Goal: Information Seeking & Learning: Learn about a topic

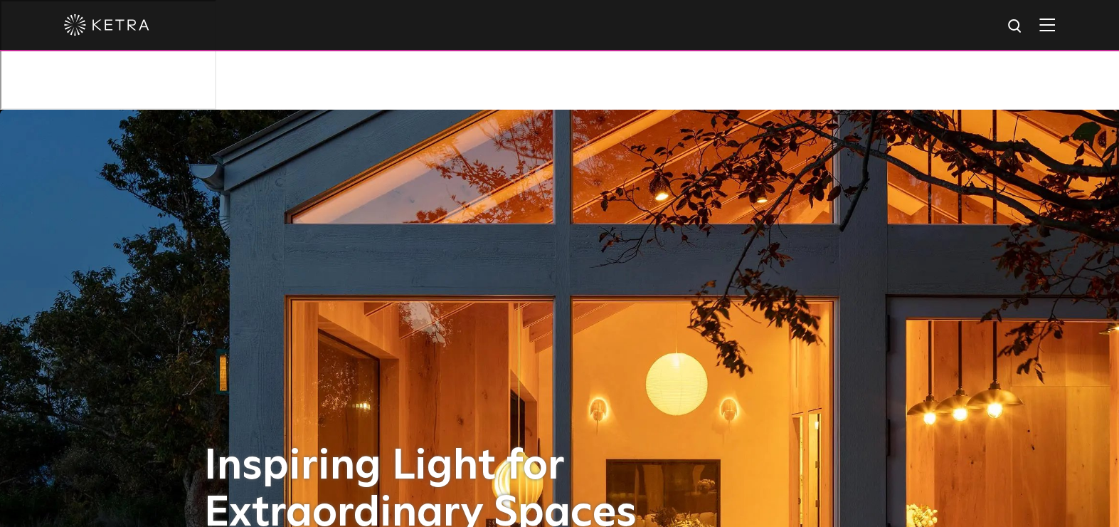
click at [1055, 28] on img at bounding box center [1048, 25] width 16 height 14
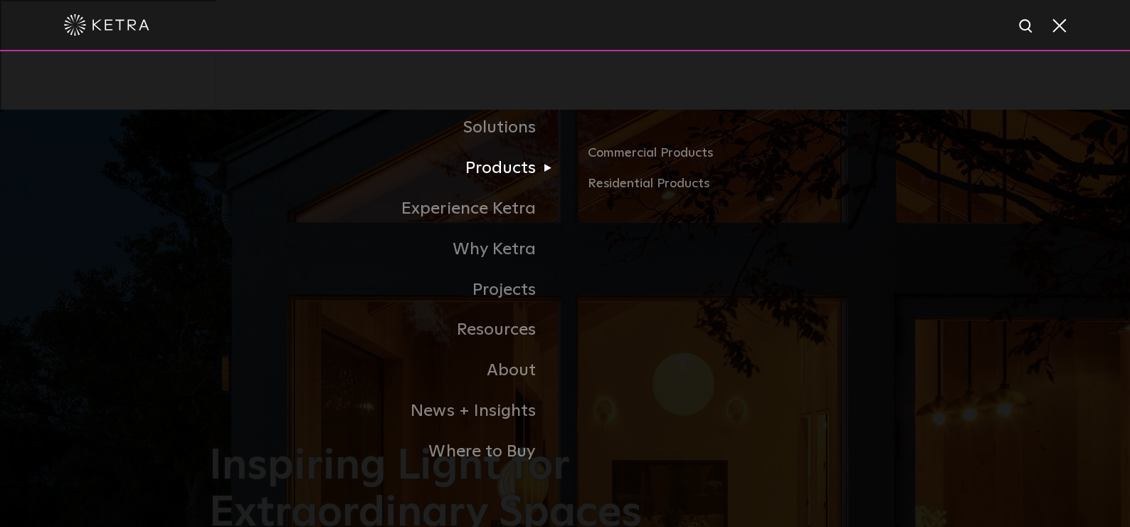
click at [528, 169] on link "Products" at bounding box center [387, 168] width 356 height 41
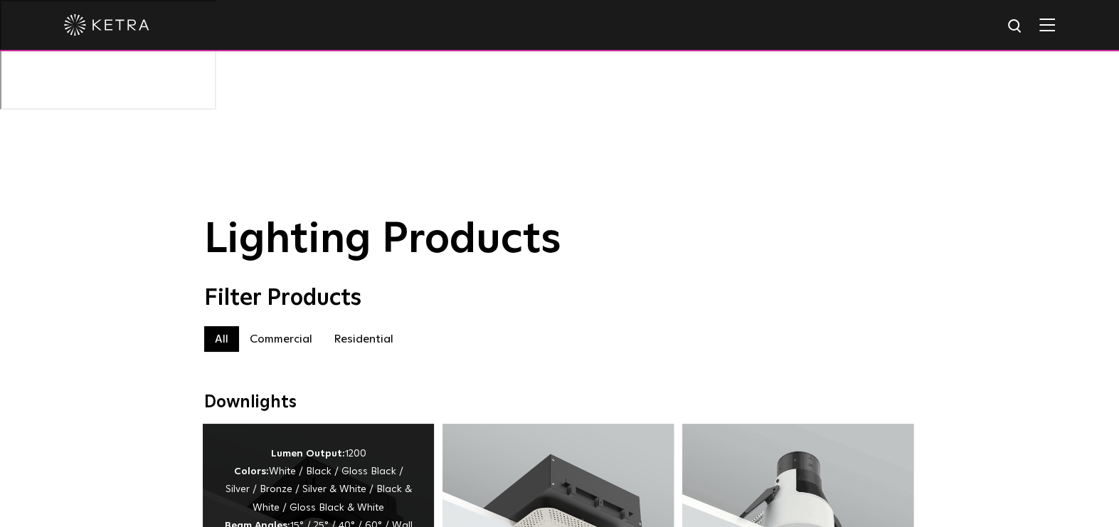
click at [324, 445] on div "Lumen Output: 1200 Colors: White / Black / Gloss Black / Silver / Bronze / Silv…" at bounding box center [318, 517] width 189 height 144
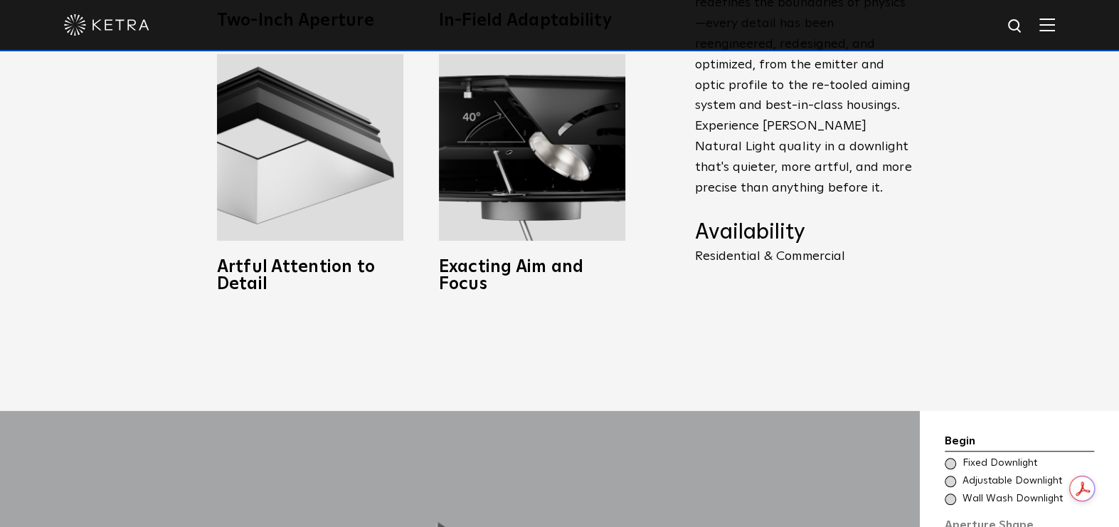
click at [949, 458] on span at bounding box center [950, 463] width 11 height 11
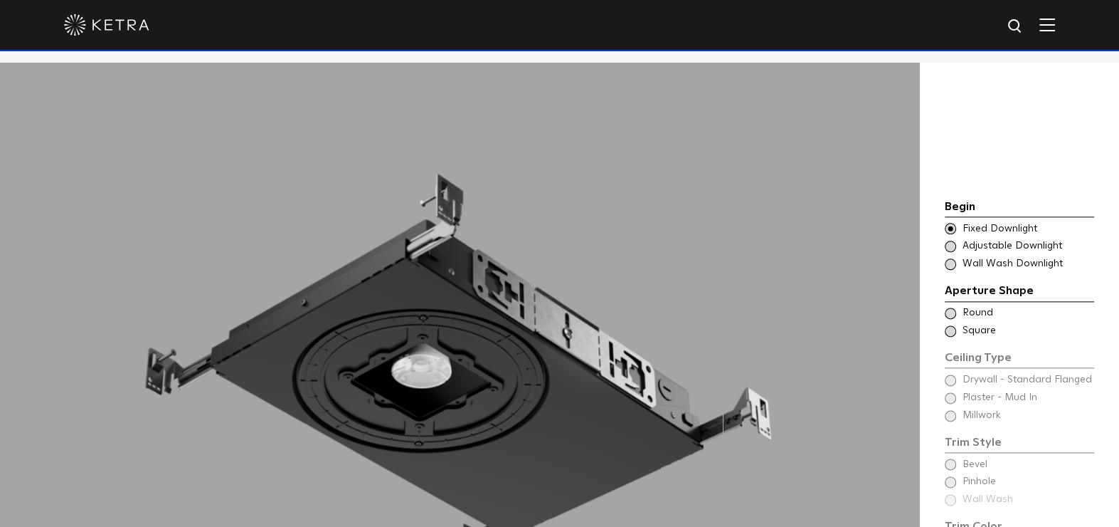
scroll to position [1236, 0]
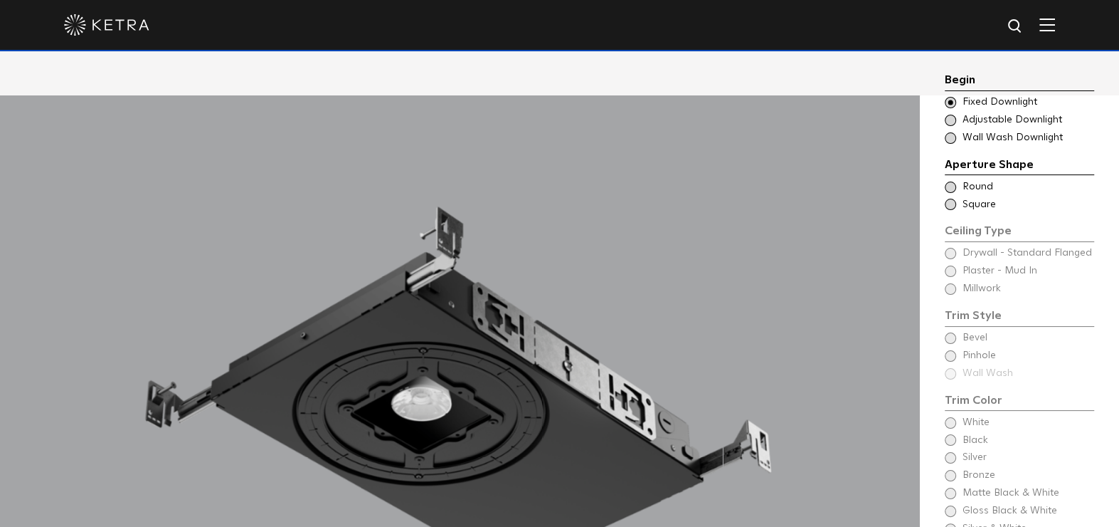
click at [949, 187] on span at bounding box center [950, 186] width 11 height 11
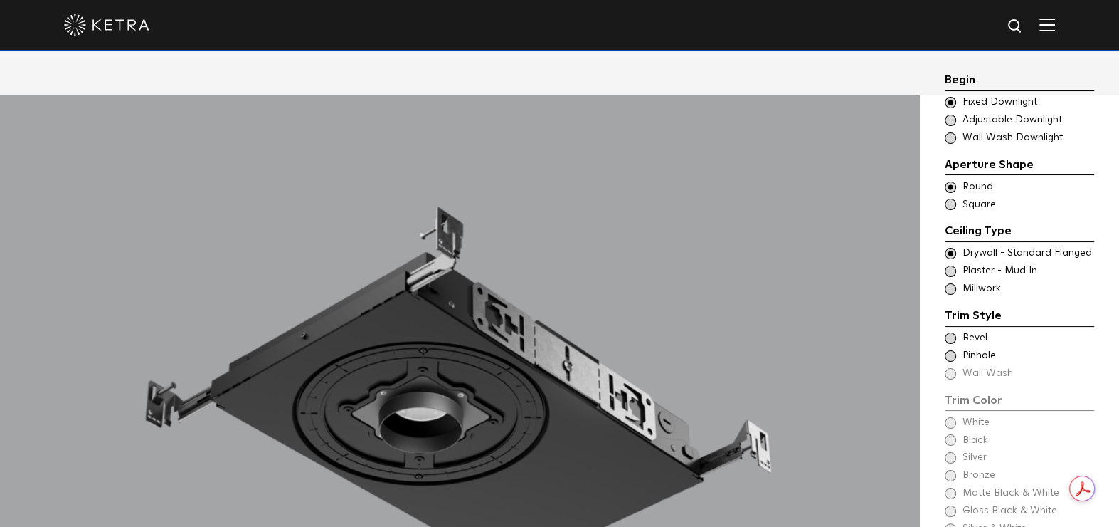
click at [952, 354] on span at bounding box center [950, 355] width 11 height 11
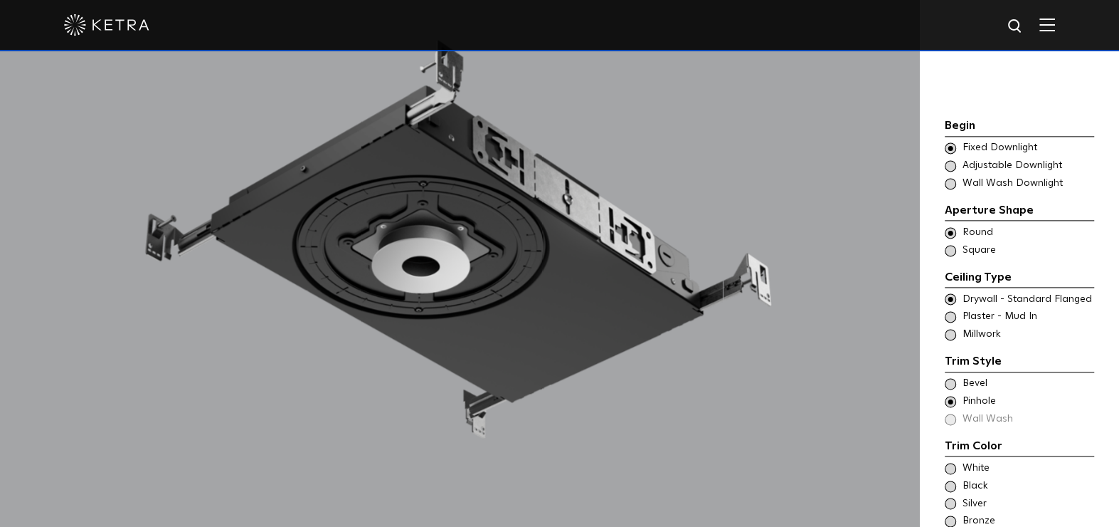
scroll to position [1430, 0]
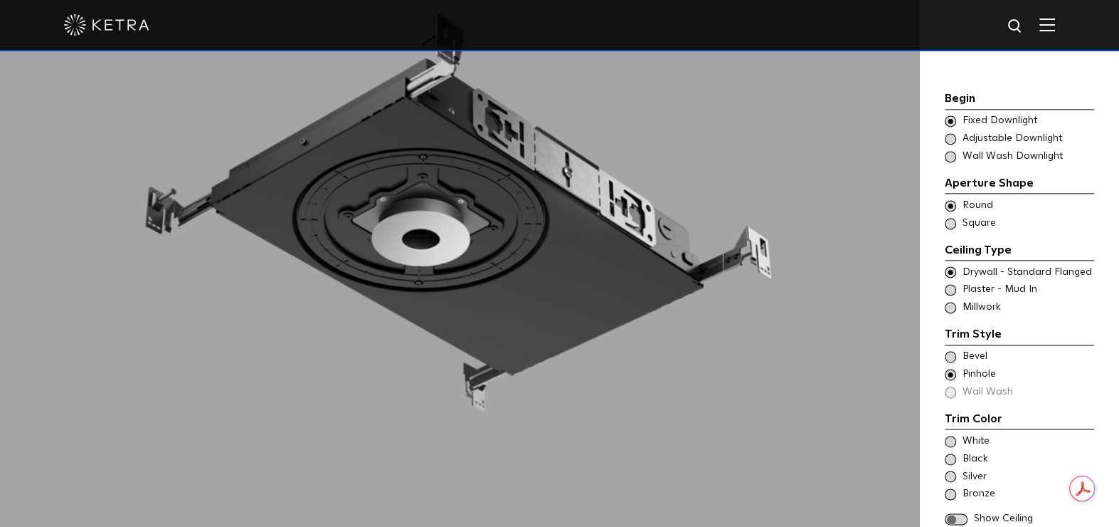
click at [951, 488] on span at bounding box center [950, 493] width 11 height 11
click at [955, 513] on span at bounding box center [956, 519] width 23 height 12
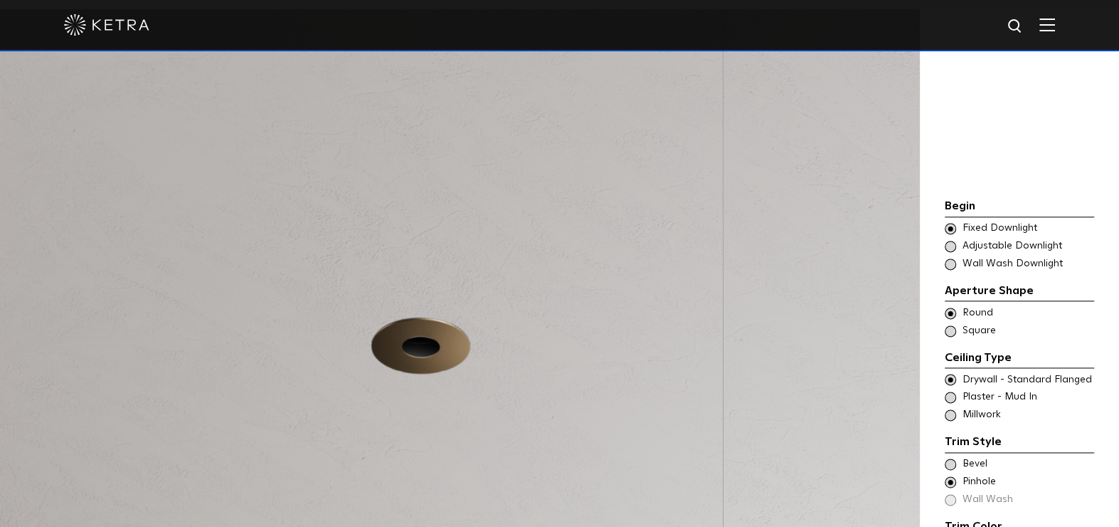
scroll to position [1311, 0]
